Goal: Task Accomplishment & Management: Manage account settings

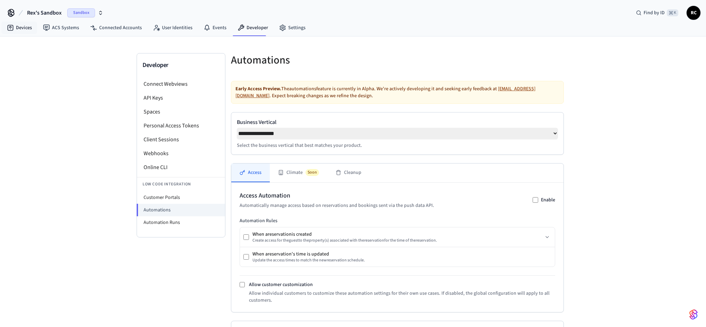
select select "**********"
click at [31, 24] on link "Devices" at bounding box center [19, 27] width 36 height 12
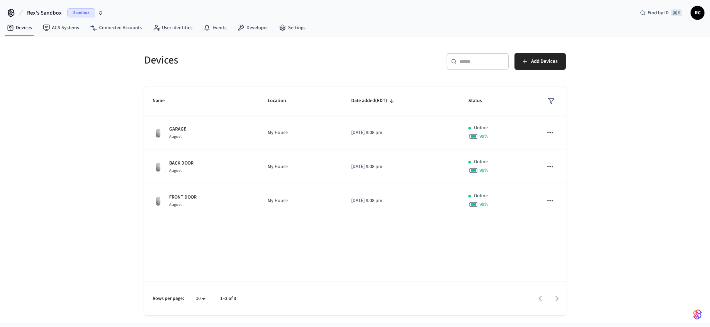
click at [214, 223] on div "Name Location Date added (EDT) Status GARAGE August My House [DATE] 8:08 pm Onl…" at bounding box center [355, 200] width 422 height 228
click at [54, 12] on span "Rex's Sandbox" at bounding box center [44, 13] width 35 height 8
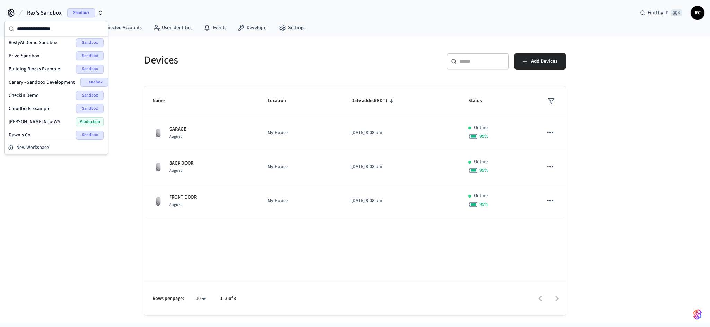
scroll to position [41, 0]
click at [33, 80] on span "BestyAI Demo" at bounding box center [23, 82] width 29 height 7
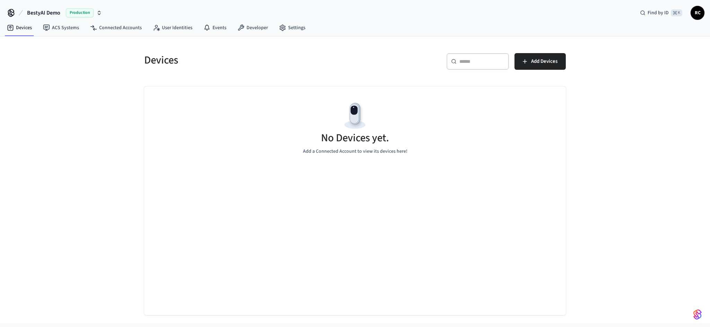
click at [34, 14] on span "BestyAI Demo" at bounding box center [43, 13] width 33 height 8
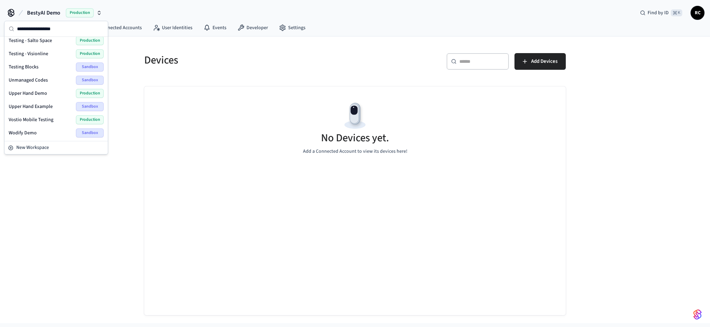
scroll to position [850, 0]
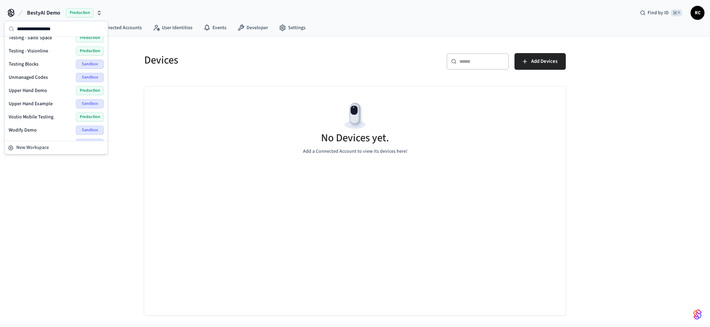
click at [39, 140] on span "Wodify Example" at bounding box center [26, 143] width 34 height 7
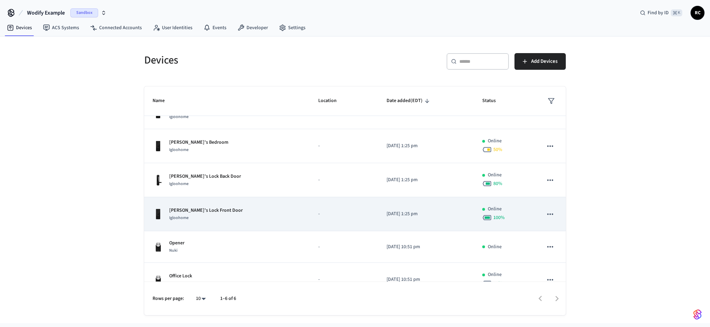
scroll to position [33, 0]
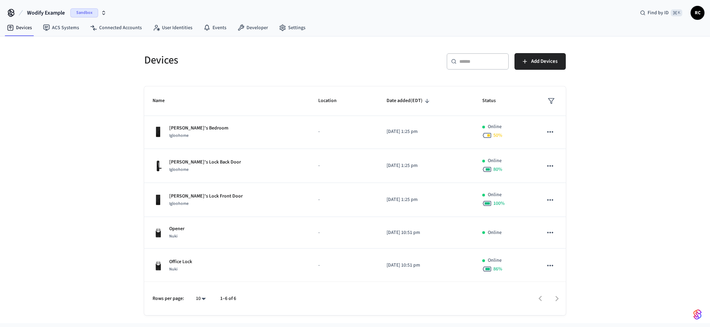
click at [47, 12] on span "Wodify Example" at bounding box center [46, 13] width 38 height 8
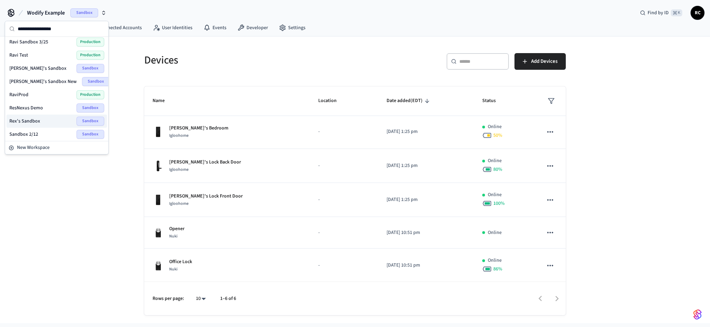
scroll to position [630, 0]
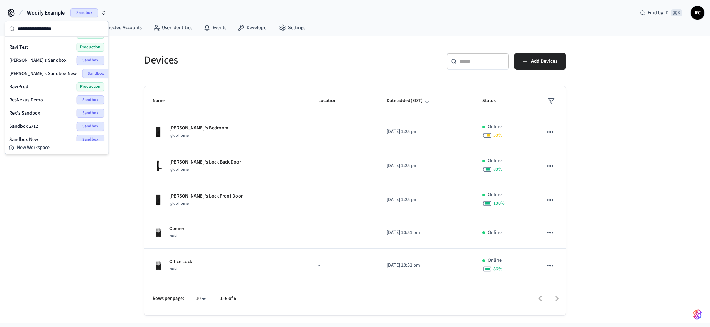
click at [44, 109] on div "Rex's Sandbox Sandbox" at bounding box center [56, 113] width 95 height 9
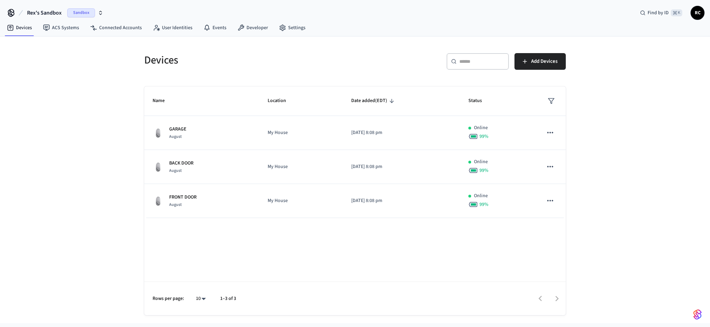
drag, startPoint x: 68, startPoint y: 104, endPoint x: 98, endPoint y: 107, distance: 30.3
click at [68, 104] on div "Devices ​ ​ Add Devices Name Location Date added (EDT) Status GARAGE August My …" at bounding box center [355, 179] width 710 height 286
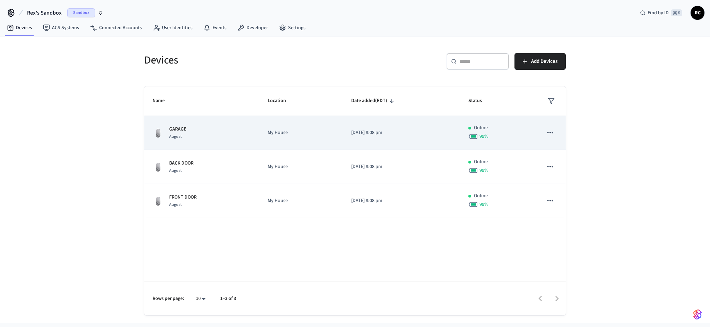
click at [221, 122] on td "GARAGE August" at bounding box center [201, 133] width 115 height 34
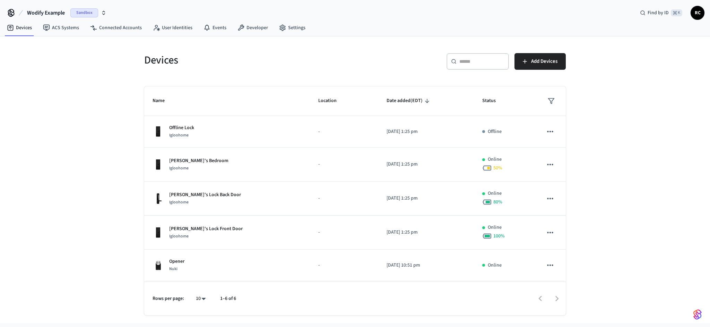
click at [58, 13] on span "Wodify Example" at bounding box center [46, 13] width 38 height 8
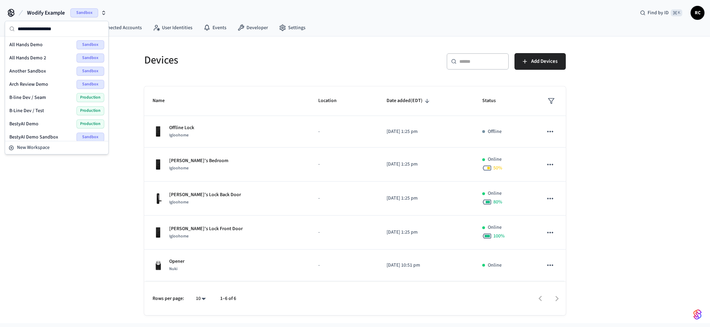
click at [58, 10] on span "Wodify Example" at bounding box center [46, 13] width 38 height 8
